Goal: Information Seeking & Learning: Learn about a topic

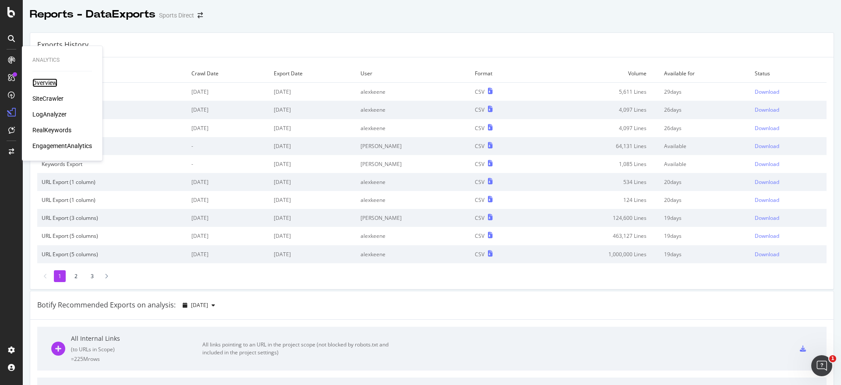
click at [52, 82] on div "Overview" at bounding box center [44, 82] width 25 height 9
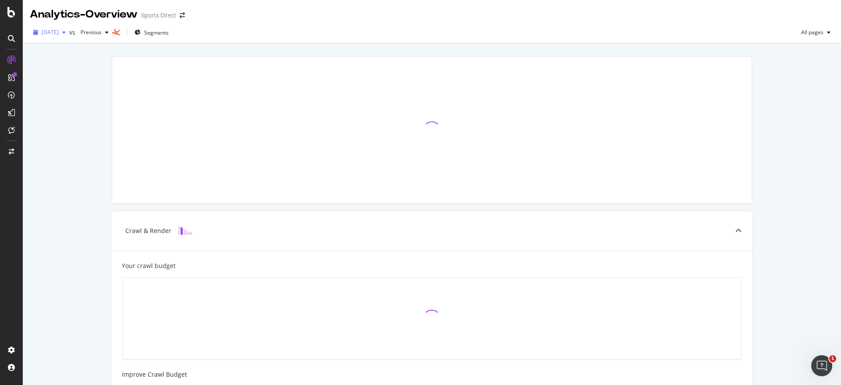
click at [69, 32] on div "button" at bounding box center [64, 32] width 11 height 5
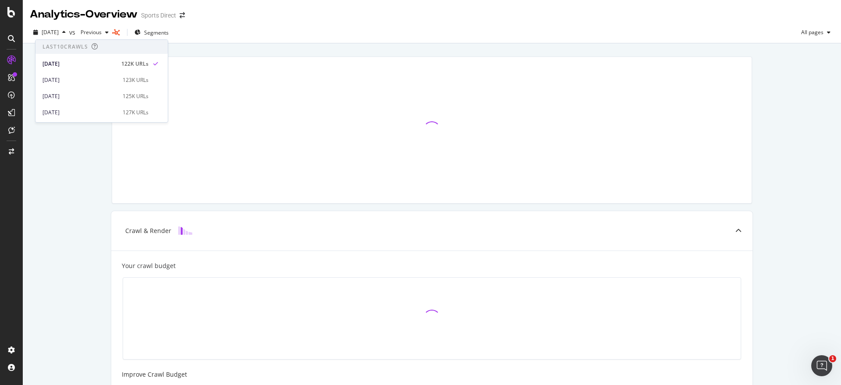
click at [72, 157] on div "Crawl & Render Your crawl budget Improve Crawl Budget Index Rank Convert" at bounding box center [432, 318] width 819 height 551
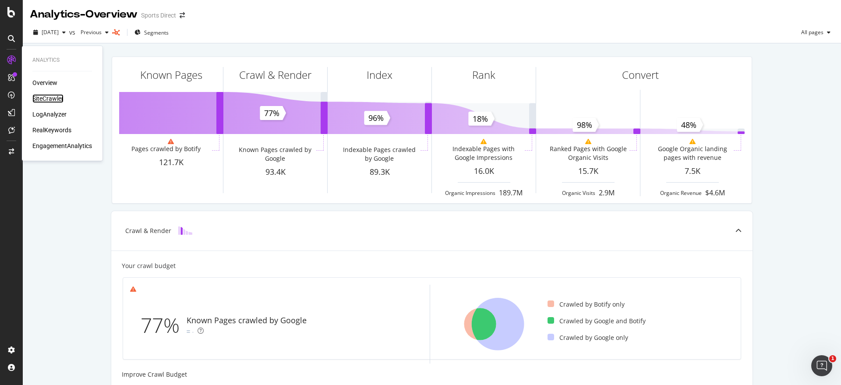
click at [43, 97] on div "SiteCrawler" at bounding box center [47, 98] width 31 height 9
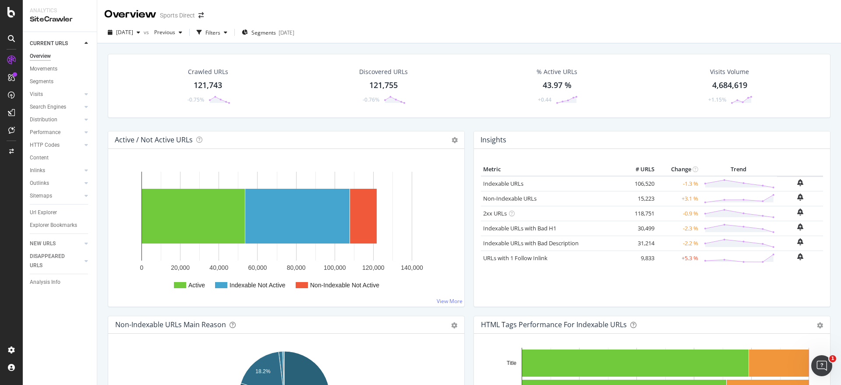
drag, startPoint x: 44, startPoint y: 213, endPoint x: 666, endPoint y: 183, distance: 622.1
click at [44, 213] on div "Url Explorer" at bounding box center [43, 212] width 27 height 9
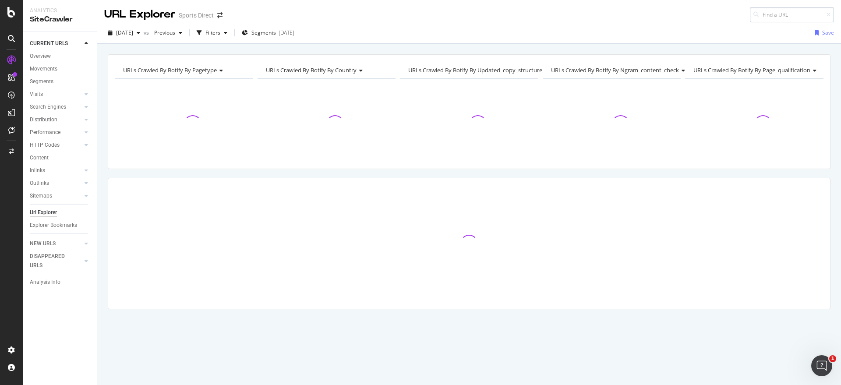
click at [766, 12] on input at bounding box center [792, 14] width 84 height 15
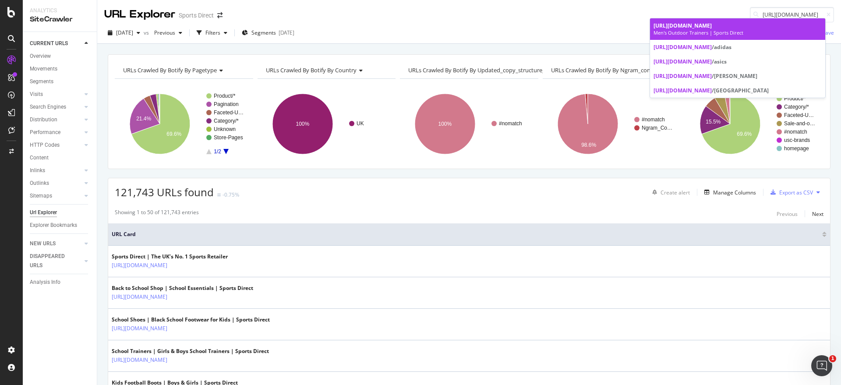
type input "[URL][DOMAIN_NAME]"
click at [684, 29] on span "[URL][DOMAIN_NAME]" at bounding box center [683, 25] width 58 height 7
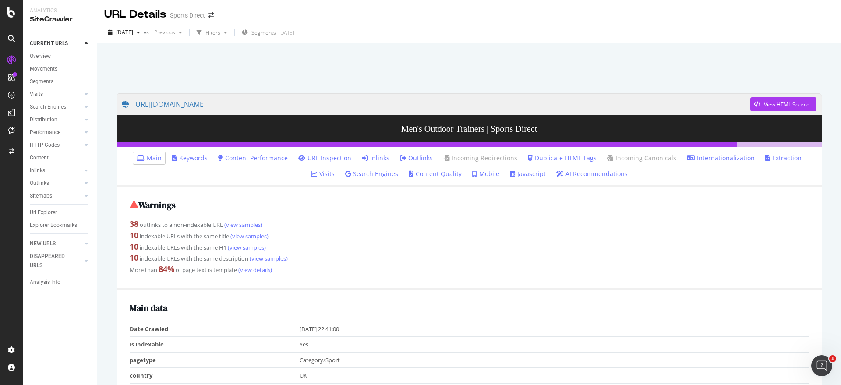
click at [362, 158] on link "Inlinks" at bounding box center [376, 158] width 28 height 9
